Goal: Information Seeking & Learning: Check status

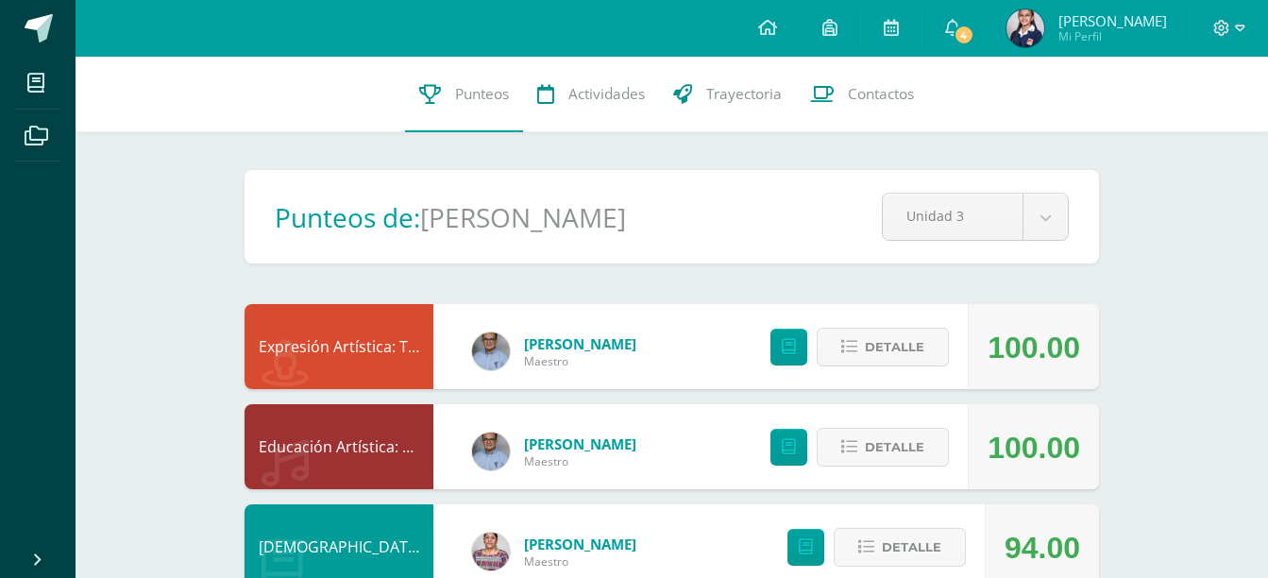
scroll to position [618, 0]
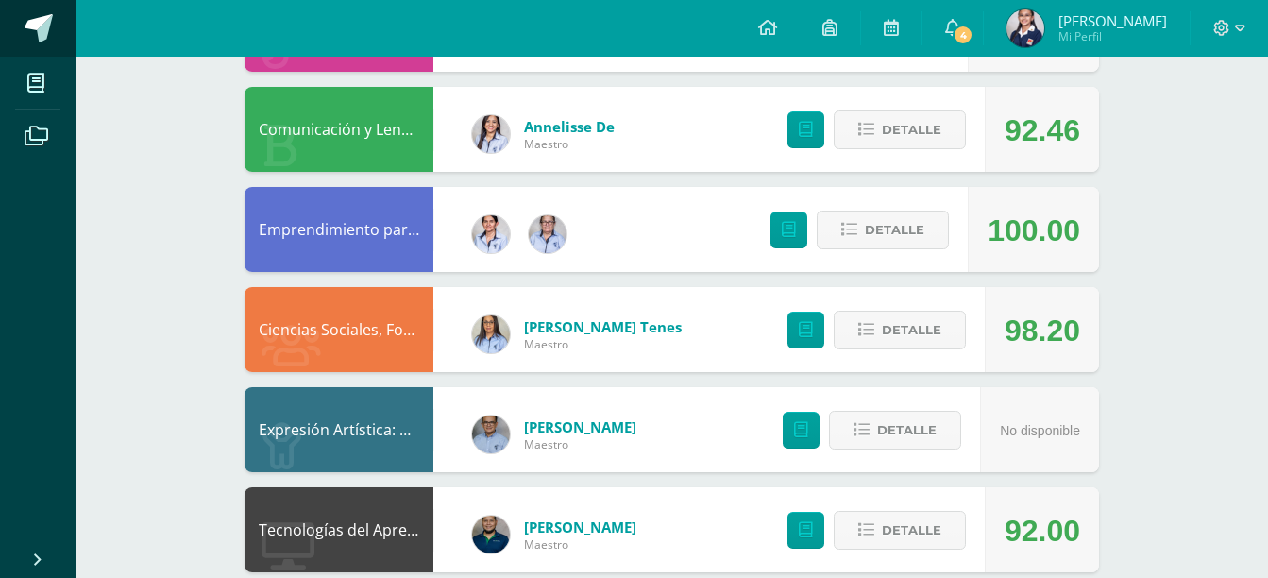
click at [27, 34] on span at bounding box center [39, 28] width 28 height 28
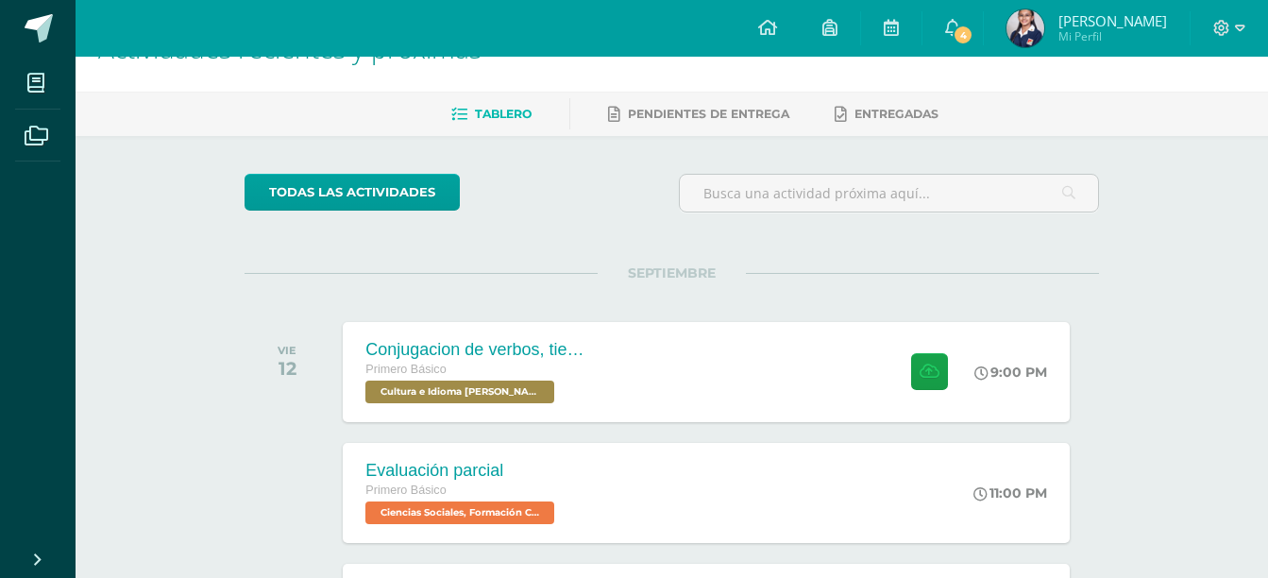
scroll to position [17, 0]
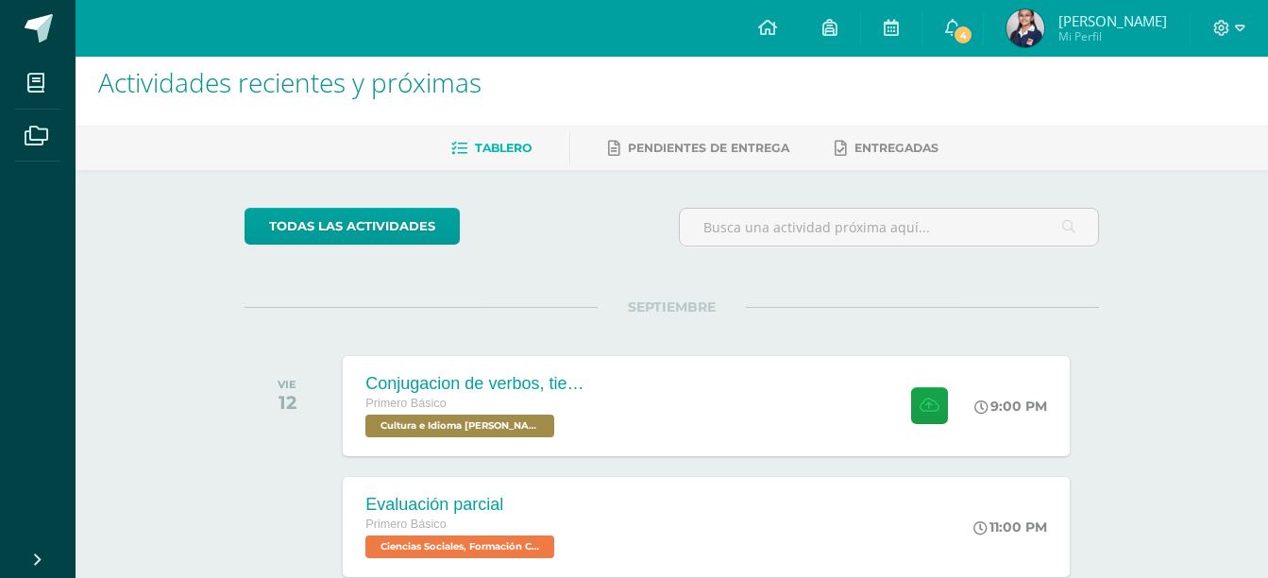
click at [1064, 7] on link "Dulce María Mi Perfil" at bounding box center [1087, 28] width 206 height 57
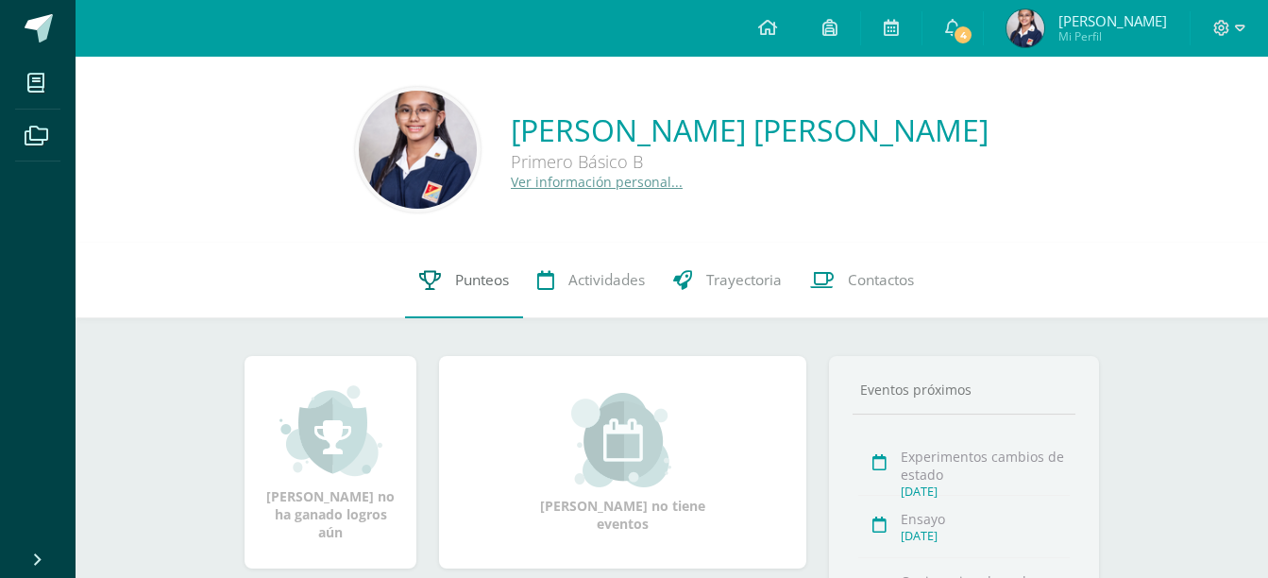
click at [465, 274] on span "Punteos" at bounding box center [482, 280] width 54 height 20
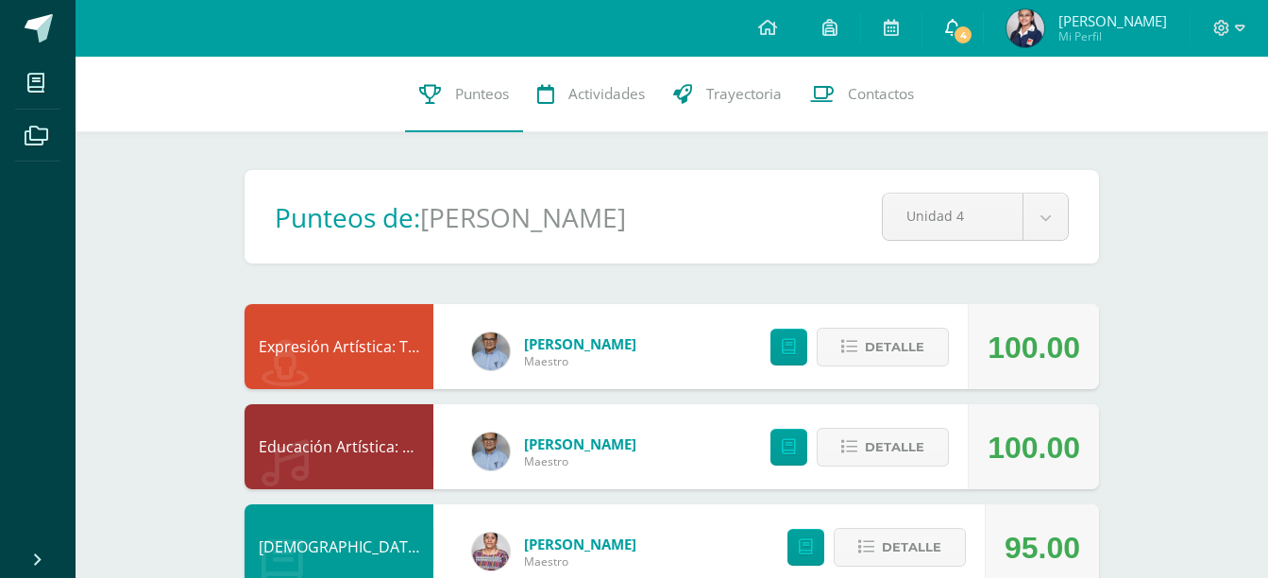
click at [974, 37] on span "4" at bounding box center [963, 35] width 21 height 21
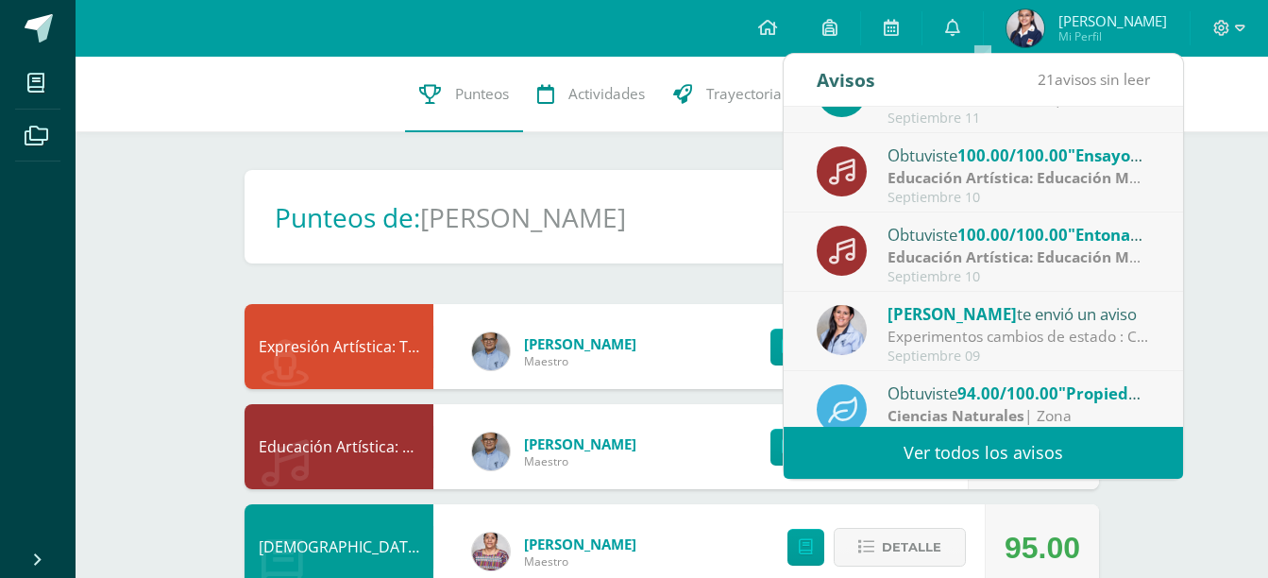
scroll to position [315, 0]
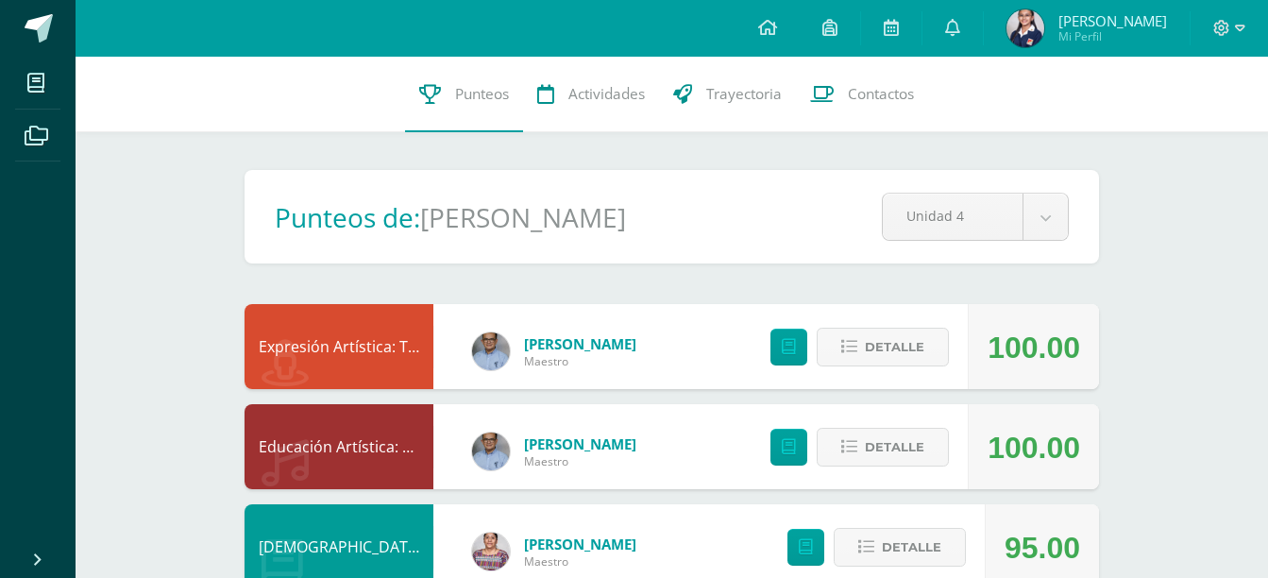
click at [31, 29] on span at bounding box center [39, 28] width 28 height 28
